Goal: Find specific page/section: Find specific page/section

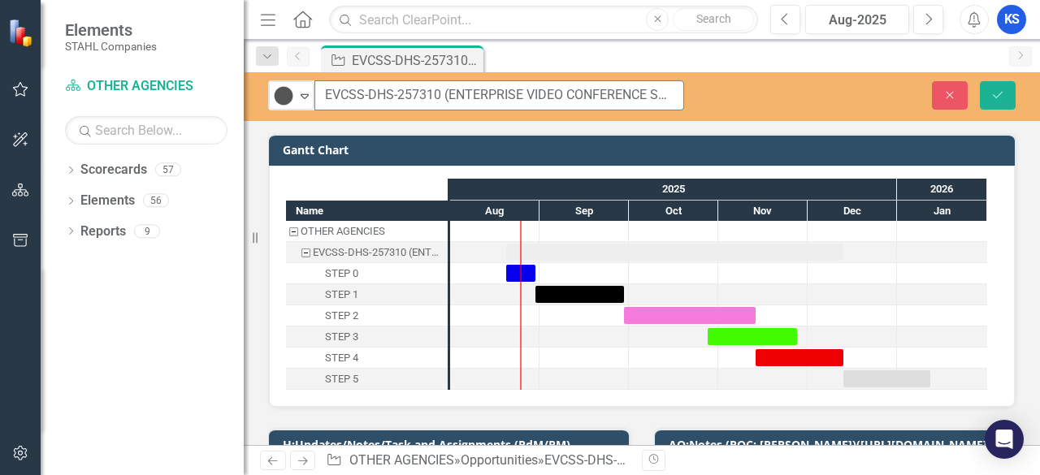
click at [419, 93] on input "EVCSS-DHS-257310 (ENTERPRISE VIDEO CONFERENCE SUPPORT SERVICES)" at bounding box center [499, 95] width 370 height 30
drag, startPoint x: 323, startPoint y: 97, endPoint x: 438, endPoint y: 93, distance: 114.6
click at [438, 93] on input "EVCSS-DHS-257310 (ENTERPRISE VIDEO CONFERENCE SUPPORT SERVICES)" at bounding box center [499, 95] width 370 height 30
click at [475, 89] on input "EVCSS-DHS-257310 (ENTERPRISE VIDEO CONFERENCE SUPPORT SERVICES)" at bounding box center [499, 95] width 370 height 30
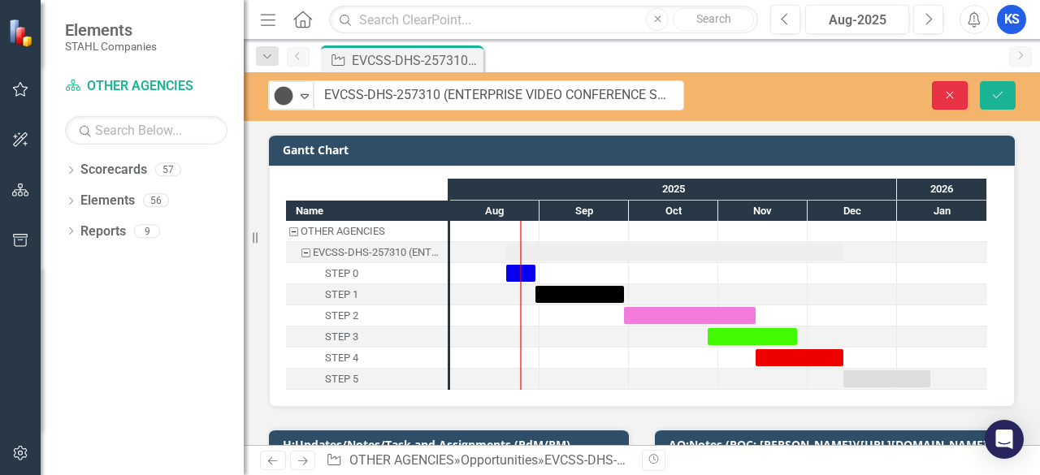
click at [956, 93] on button "Close" at bounding box center [950, 95] width 36 height 28
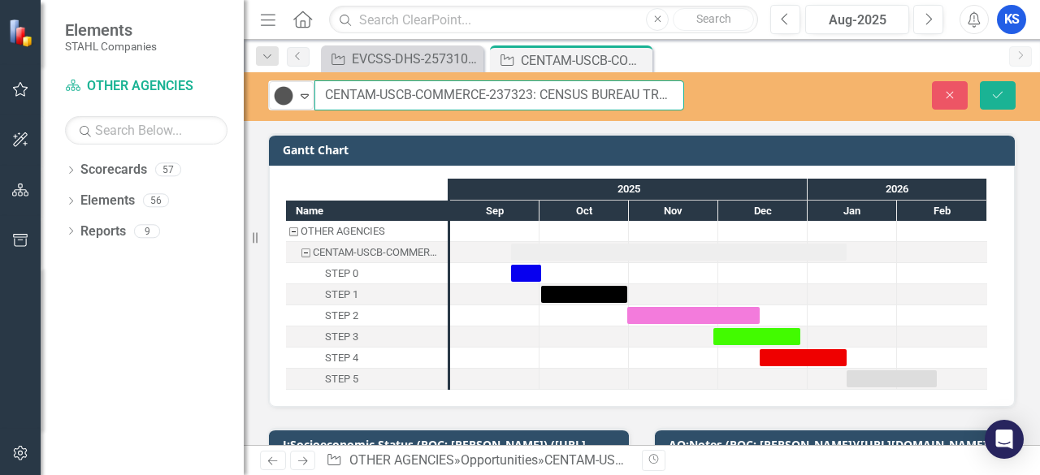
click at [510, 97] on input "CENTAM-USCB-COMMERCE-237323: CENSUS BUREAU TRANSFORMATION APPLICATION MODERNIZA…" at bounding box center [499, 95] width 370 height 30
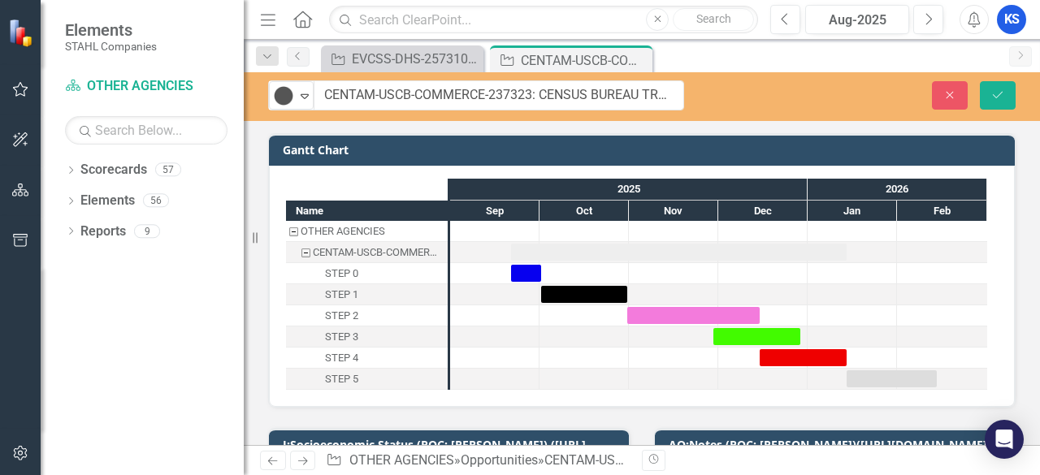
click at [359, 160] on td "Gantt Chart" at bounding box center [645, 152] width 724 height 24
click at [952, 97] on icon "button" at bounding box center [950, 94] width 7 height 7
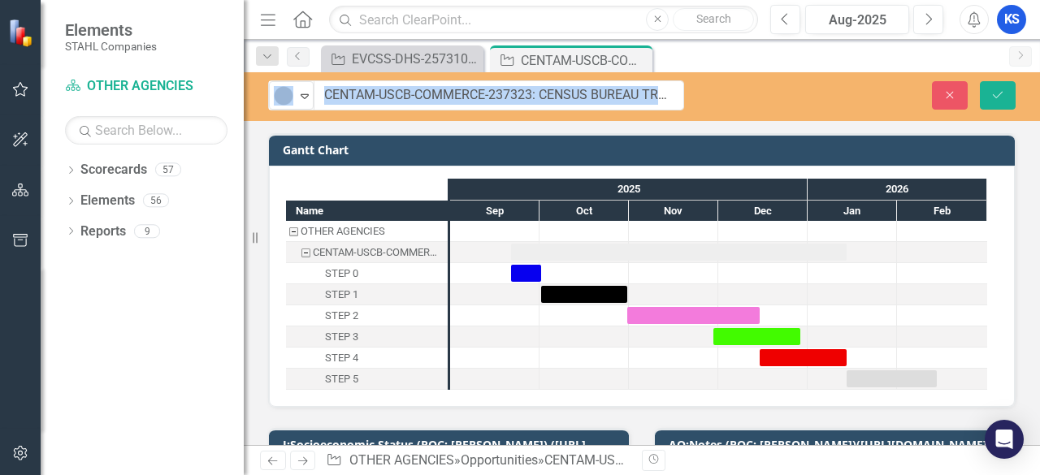
drag, startPoint x: 305, startPoint y: 99, endPoint x: 537, endPoint y: 103, distance: 232.4
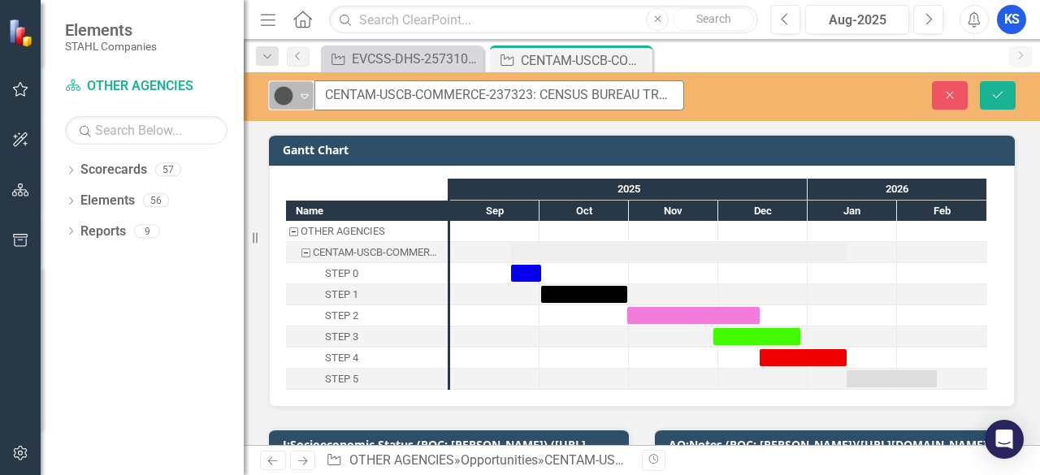
drag, startPoint x: 532, startPoint y: 91, endPoint x: 313, endPoint y: 106, distance: 219.9
click at [313, 106] on div "Tracked Expand CENTAM-USCB-COMMERCE-237323: CENSUS BUREAU TRANSFORMATION APPLIC…" at bounding box center [476, 95] width 416 height 30
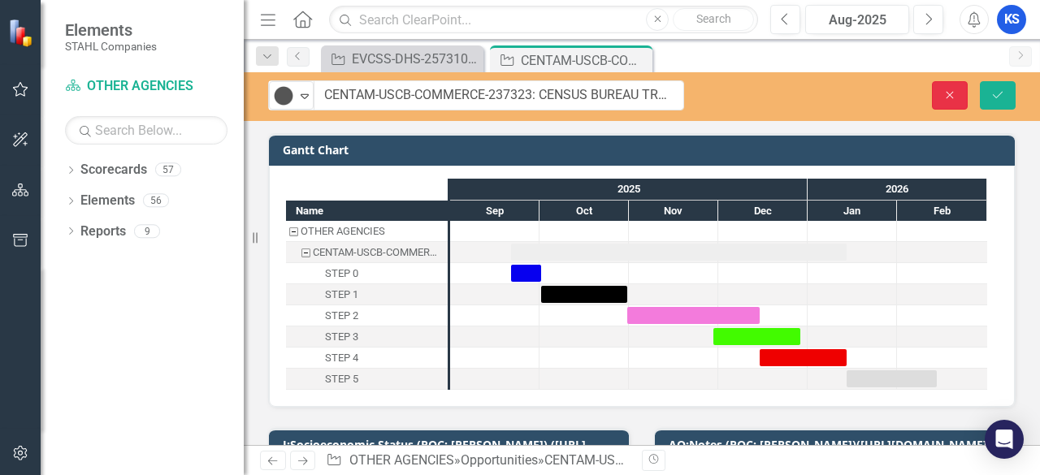
click at [945, 90] on icon "Close" at bounding box center [950, 94] width 15 height 11
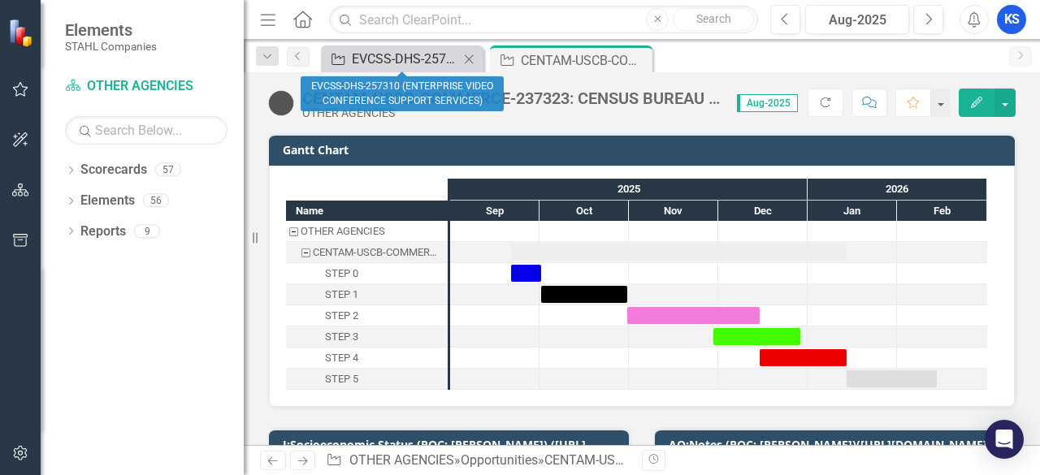
drag, startPoint x: 415, startPoint y: 59, endPoint x: 118, endPoint y: 1, distance: 303.0
click at [414, 59] on div "EVCSS-DHS-257310 (ENTERPRISE VIDEO CONFERENCE SUPPORT SERVICES)" at bounding box center [416, 59] width 128 height 20
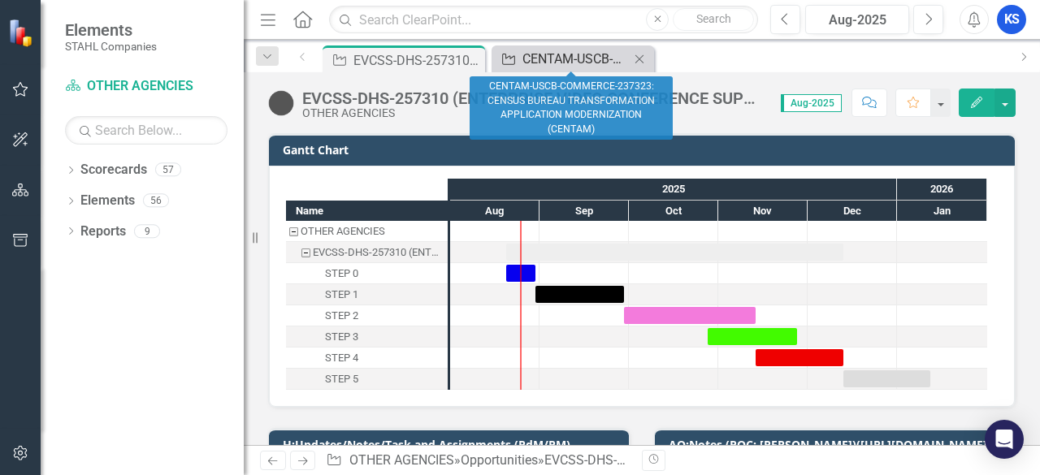
click at [551, 61] on div "CENTAM-USCB-COMMERCE-237323: CENSUS BUREAU TRANSFORMATION APPLICATION MODERNIZA…" at bounding box center [575, 59] width 107 height 20
